Goal: Task Accomplishment & Management: Manage account settings

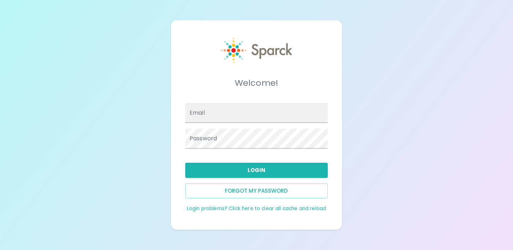
type input "[EMAIL_ADDRESS][DOMAIN_NAME]"
click at [132, 159] on div "Welcome! Email admin@sparckco.com Password Login Forgot my password Login probl…" at bounding box center [256, 125] width 513 height 250
type input "admin@sparckco.com"
click at [157, 172] on div "Welcome! Email admin@sparckco.com Password Login Forgot my password Login probl…" at bounding box center [256, 125] width 513 height 250
click at [256, 210] on link "Login problems? Click here to clear all cache and reload" at bounding box center [256, 208] width 139 height 7
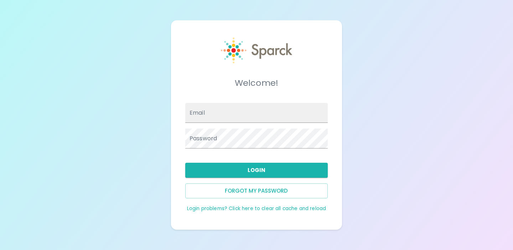
type input "[EMAIL_ADDRESS][DOMAIN_NAME]"
click at [144, 168] on div "Welcome! Email admin@sparckco.com Password Login Forgot my password Login probl…" at bounding box center [256, 125] width 513 height 250
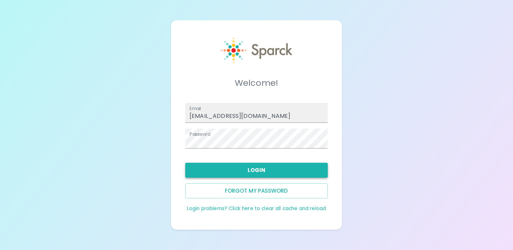
click at [249, 167] on button "Login" at bounding box center [256, 170] width 143 height 15
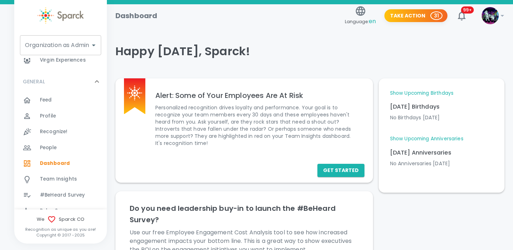
scroll to position [29, 0]
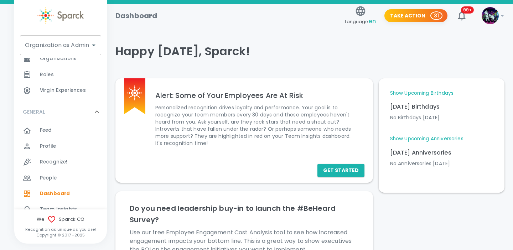
click at [76, 48] on div "Organization as Admin Organization as Admin" at bounding box center [60, 45] width 81 height 20
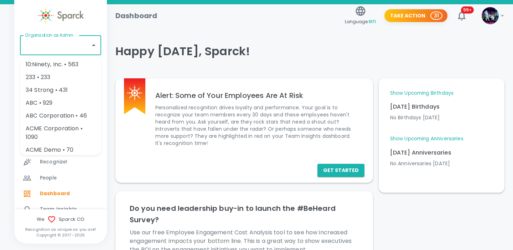
paste input "1486"
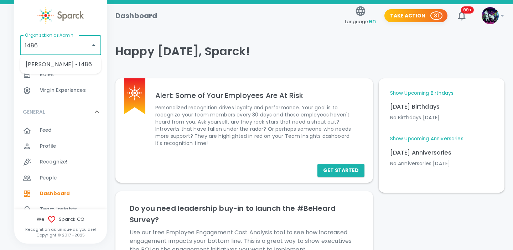
click at [73, 65] on li "[PERSON_NAME] • 1486" at bounding box center [60, 64] width 81 height 13
type input "[PERSON_NAME] • 1486"
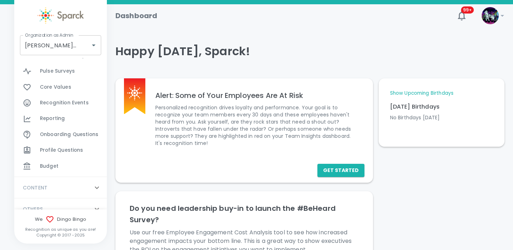
scroll to position [312, 0]
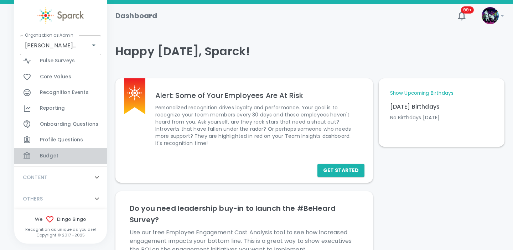
click at [52, 156] on span "Budget" at bounding box center [49, 156] width 19 height 7
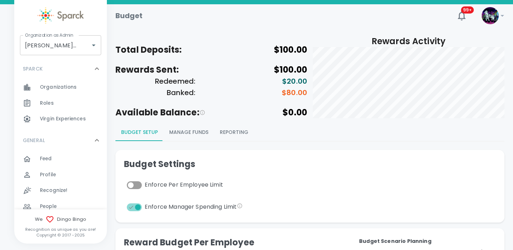
click at [194, 133] on button "Manage Funds" at bounding box center [189, 132] width 51 height 17
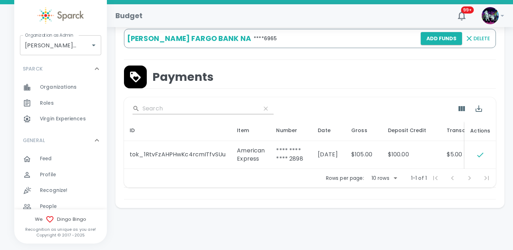
scroll to position [286, 0]
click at [480, 155] on span "Complete" at bounding box center [480, 155] width 14 height 14
click at [480, 156] on span "Complete" at bounding box center [480, 155] width 14 height 14
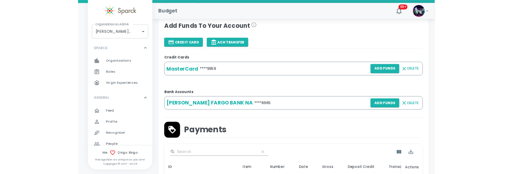
scroll to position [168, 0]
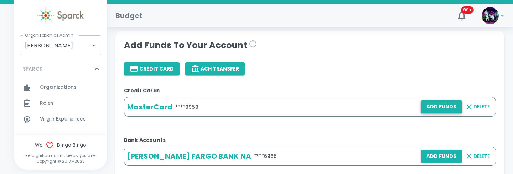
click at [437, 106] on button "Add Funds" at bounding box center [441, 106] width 41 height 13
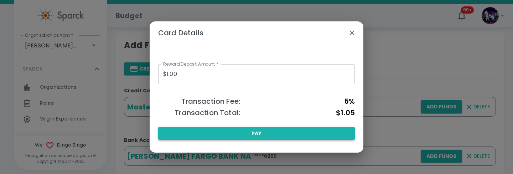
click at [239, 134] on button "Pay" at bounding box center [256, 133] width 197 height 13
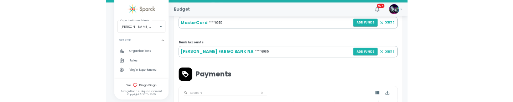
scroll to position [238, 0]
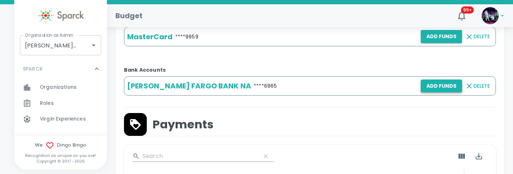
click at [437, 88] on button "Add Funds" at bounding box center [441, 85] width 41 height 13
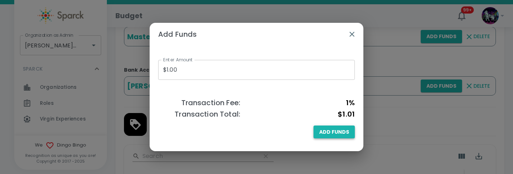
click at [330, 136] on span "Add Funds" at bounding box center [334, 132] width 30 height 9
click at [352, 32] on icon "button" at bounding box center [352, 34] width 9 height 9
